Goal: Find specific page/section: Find specific page/section

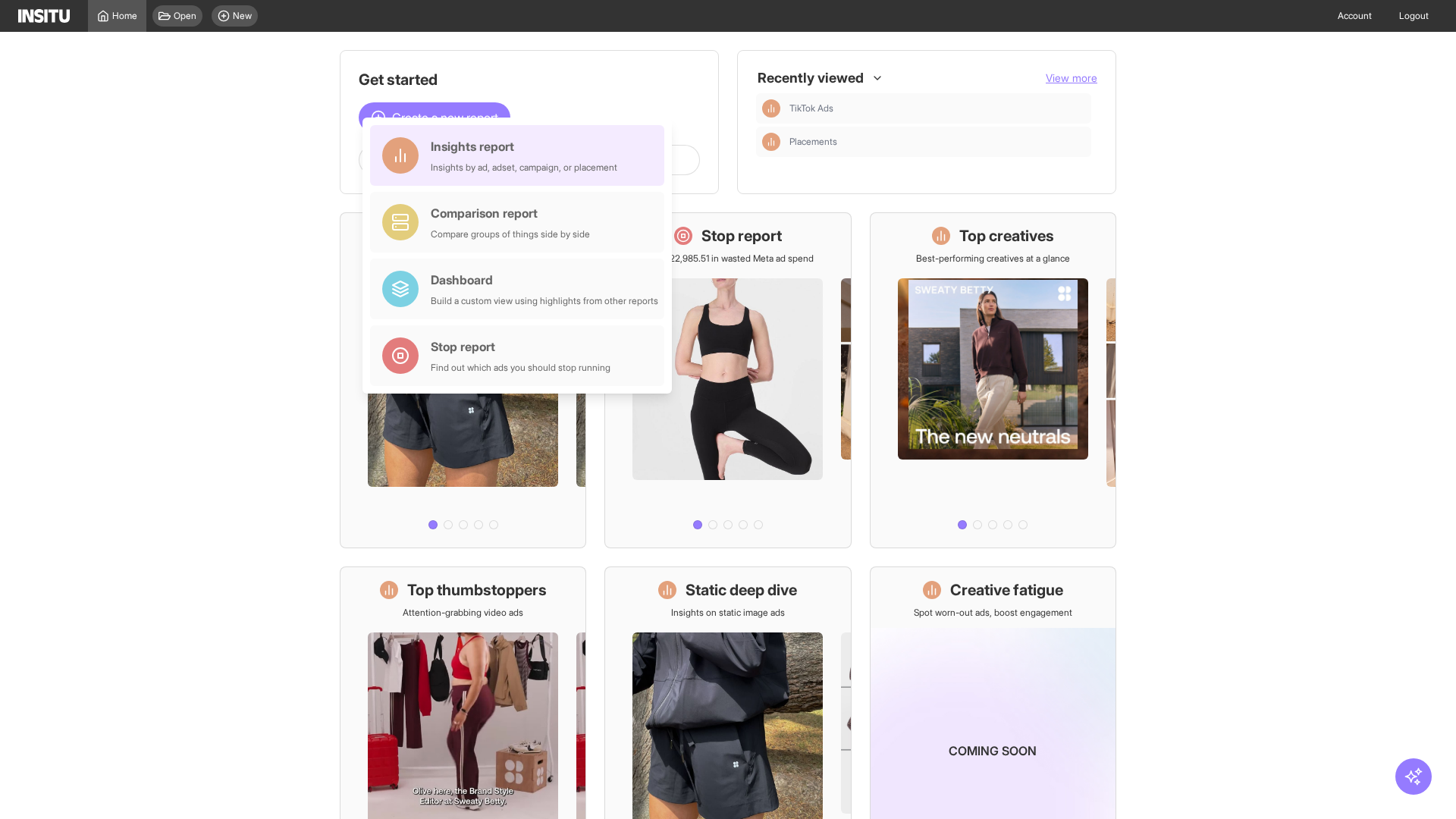
click at [522, 156] on div "Insights report Insights by ad, adset, campaign, or placement" at bounding box center [523, 155] width 187 height 36
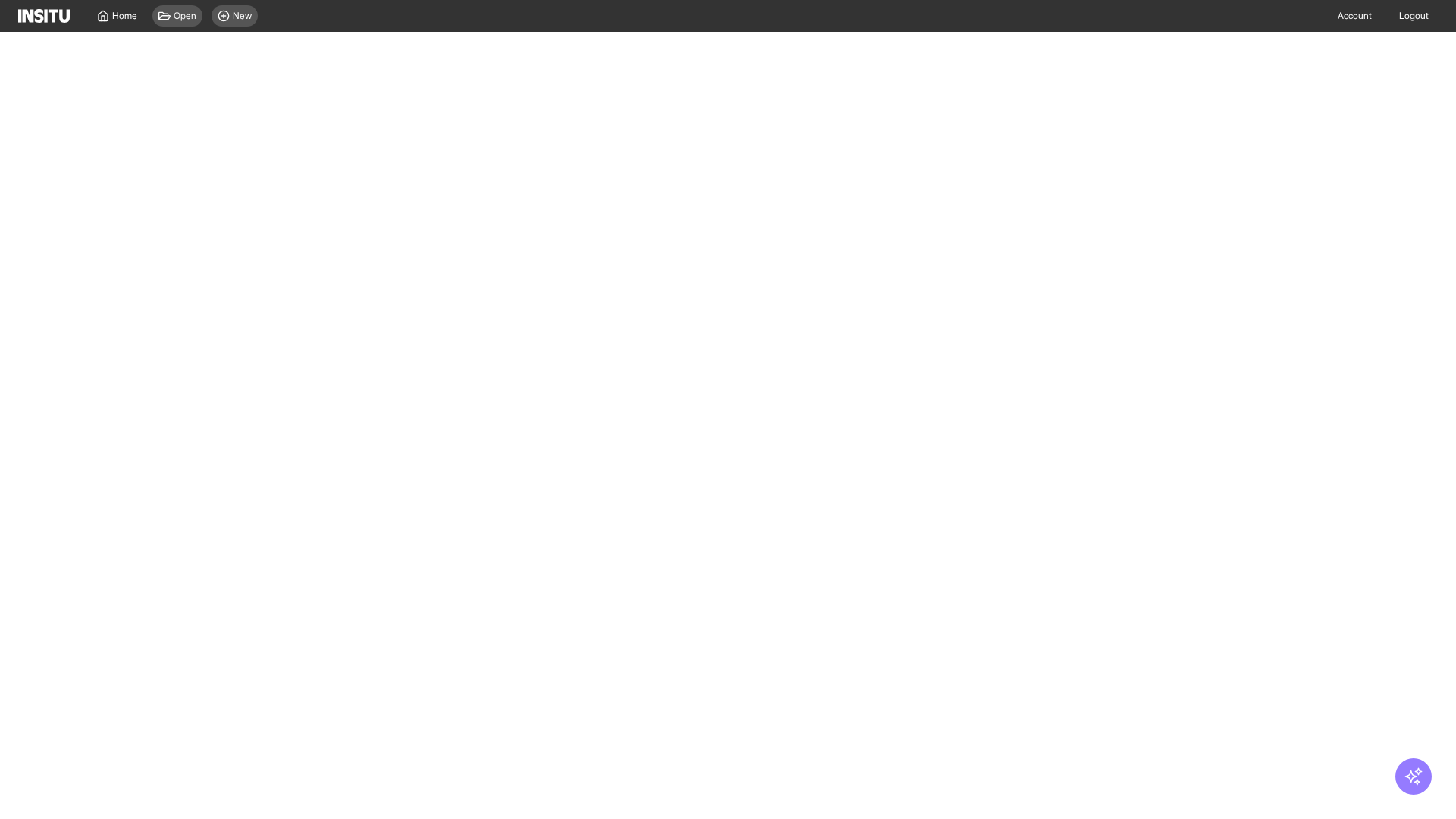
select select "**"
